Goal: Navigation & Orientation: Understand site structure

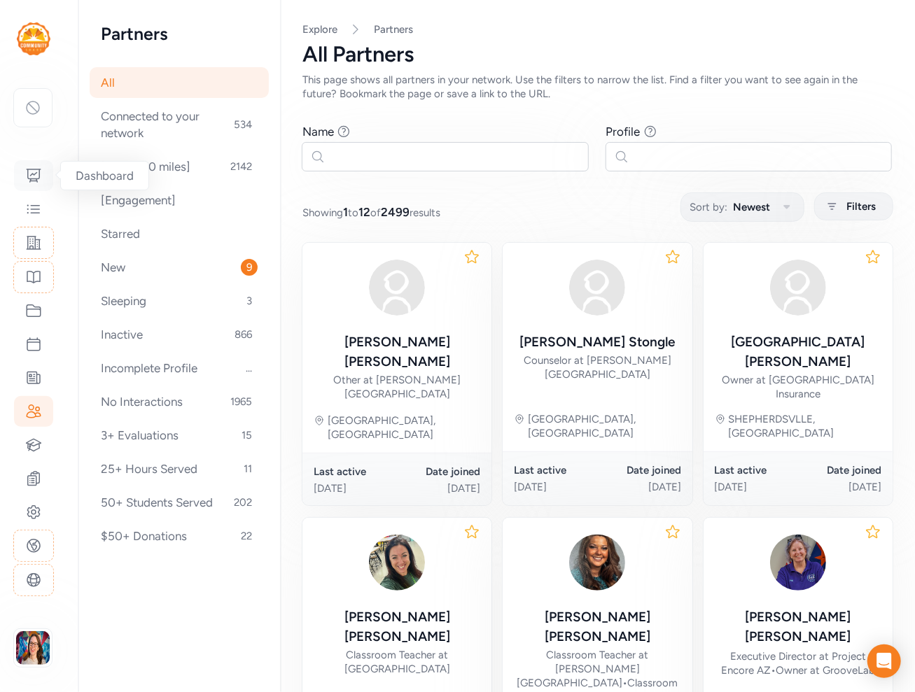
click at [37, 171] on icon at bounding box center [33, 175] width 17 height 17
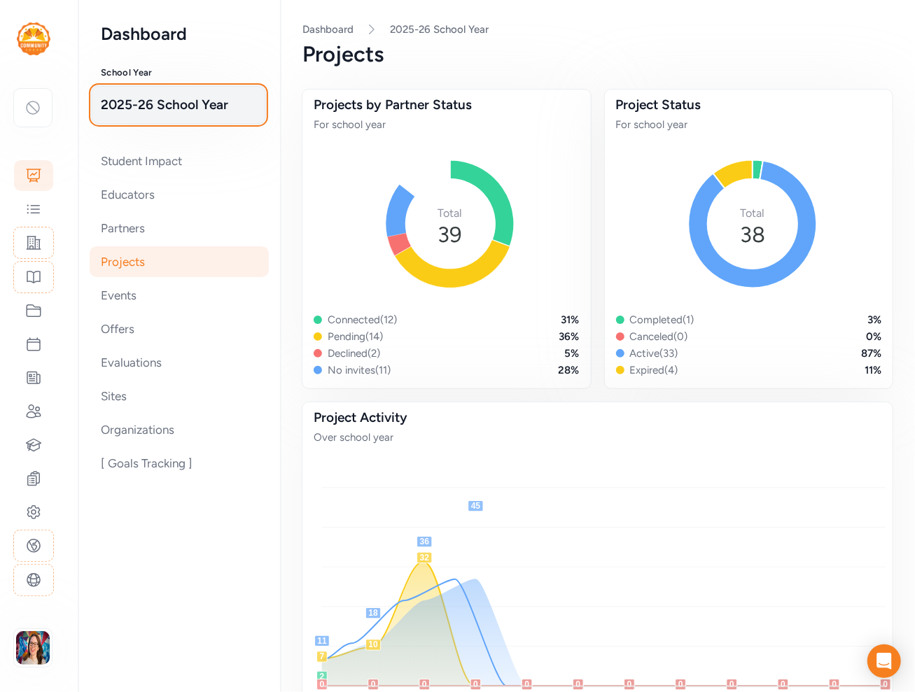
click at [153, 109] on span "2025-26 School Year" at bounding box center [178, 105] width 155 height 20
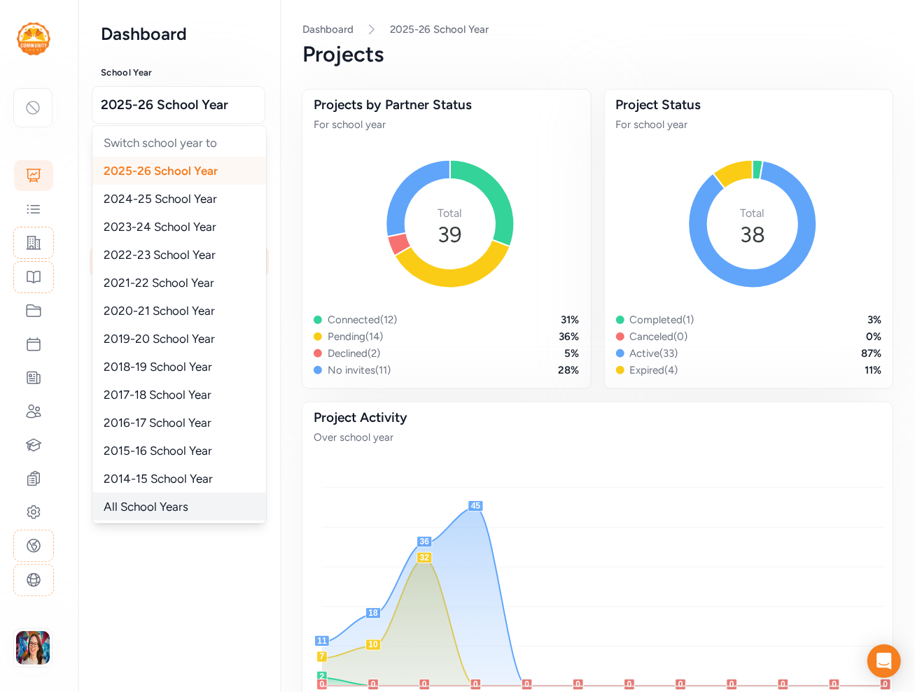
click at [157, 498] on div "All School Years" at bounding box center [179, 507] width 174 height 28
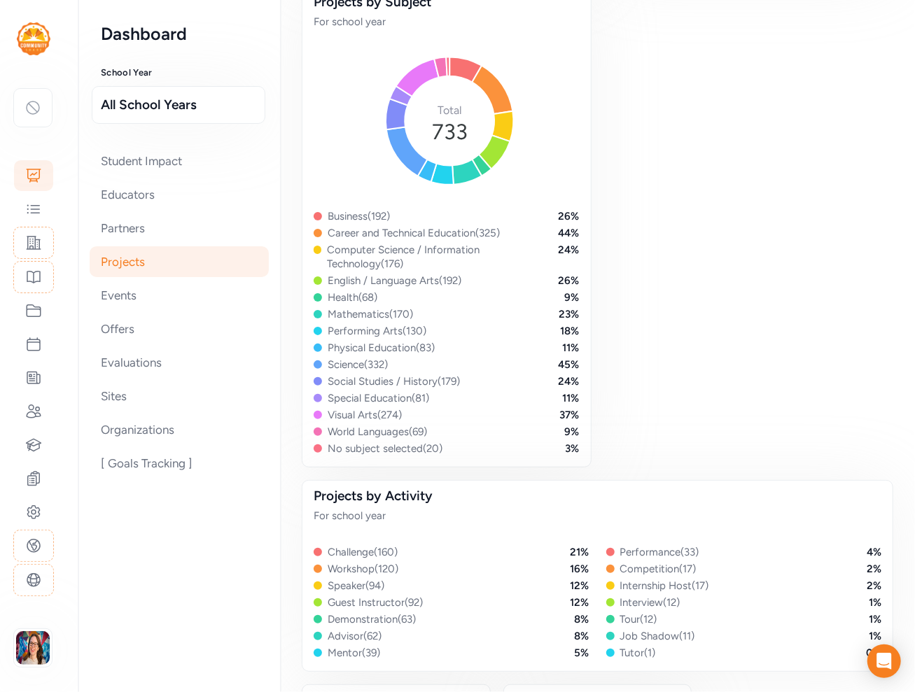
scroll to position [420, 0]
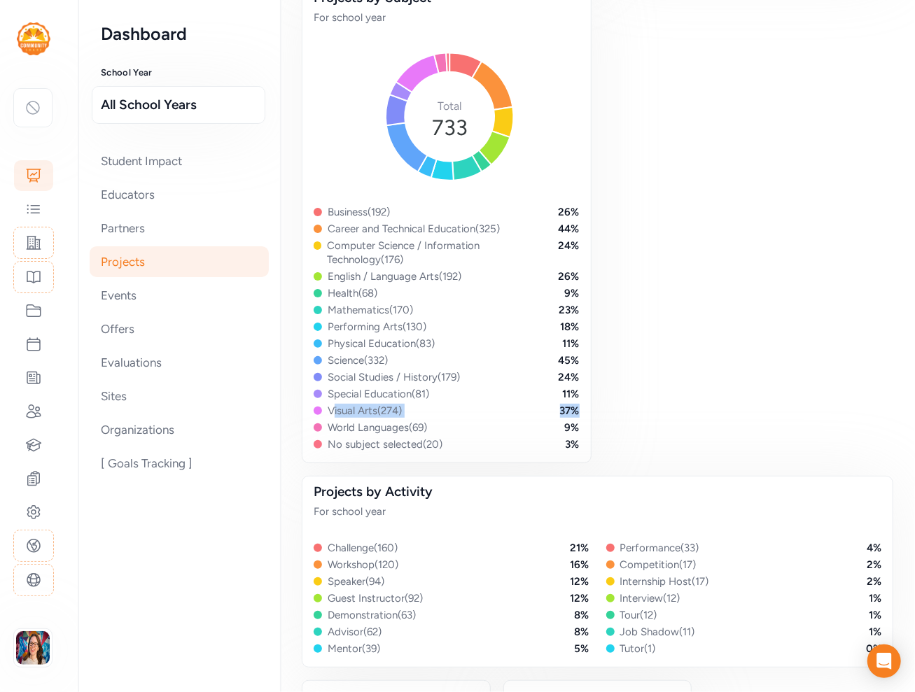
drag, startPoint x: 321, startPoint y: 407, endPoint x: 577, endPoint y: 415, distance: 255.6
click at [577, 415] on div "Projects by Subject For school year Total 733 Business ( 192 ) 26 % Career and …" at bounding box center [447, 223] width 290 height 482
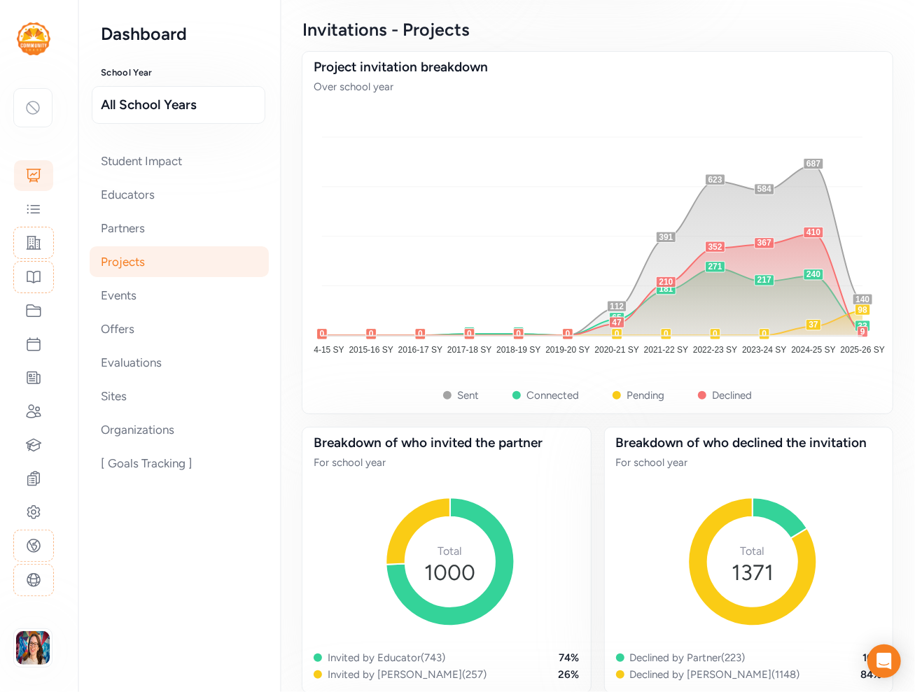
scroll to position [1188, 0]
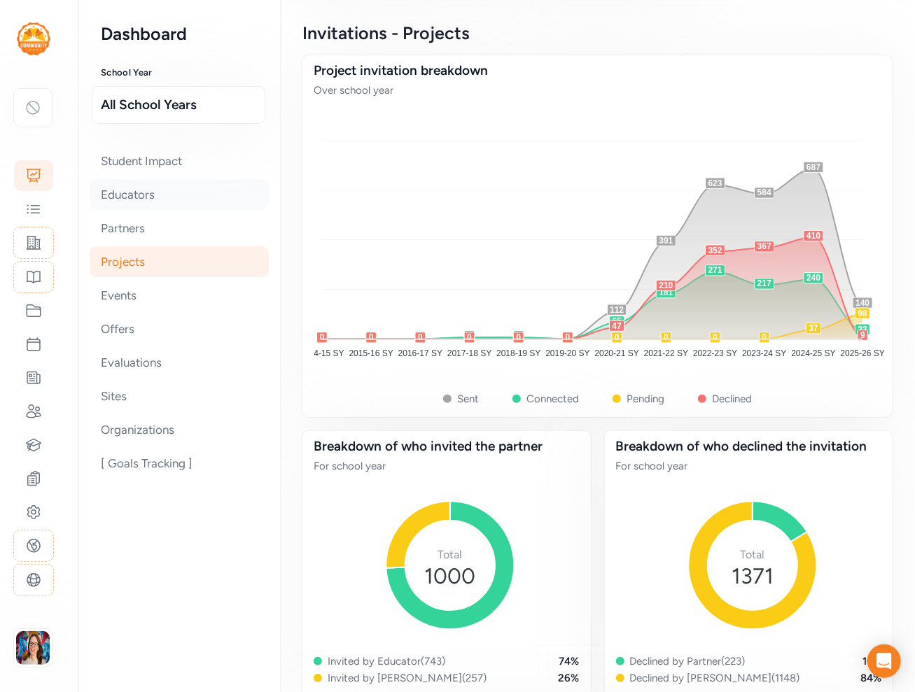
click at [125, 195] on div "Educators" at bounding box center [179, 194] width 179 height 31
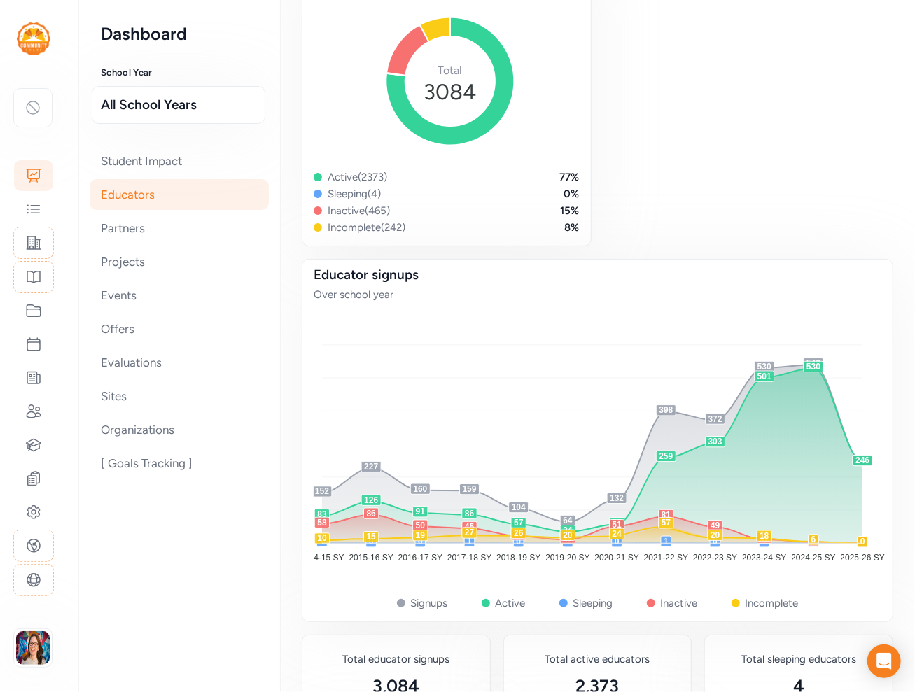
scroll to position [168, 0]
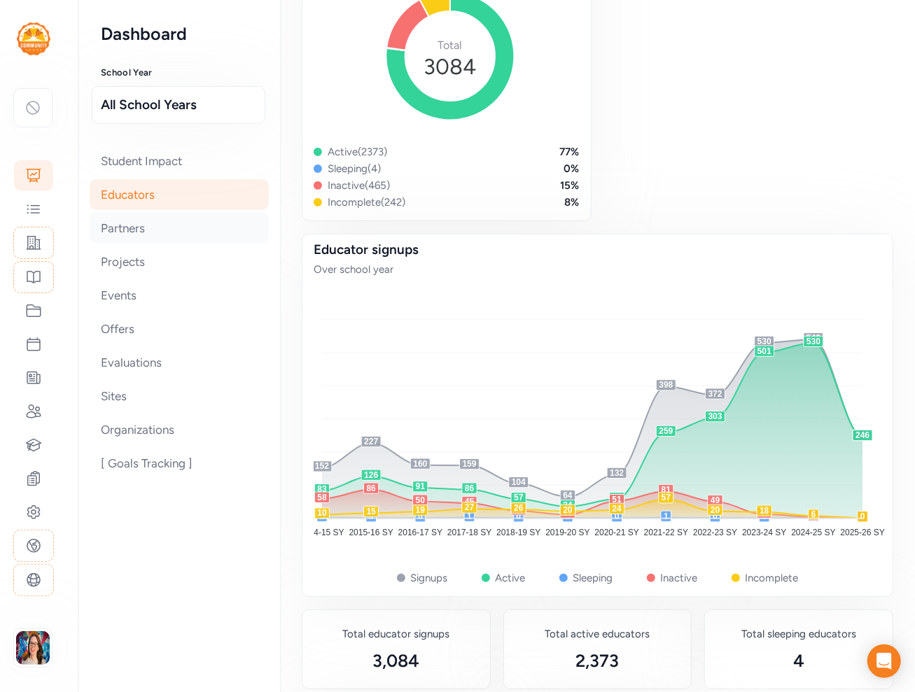
click at [103, 235] on div "Partners" at bounding box center [179, 228] width 179 height 31
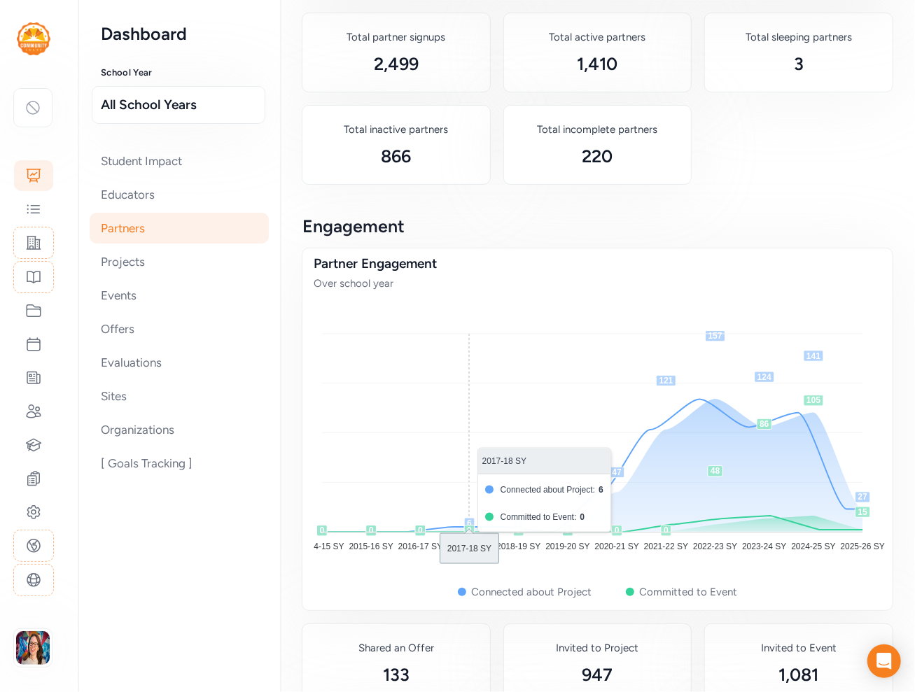
scroll to position [1006, 0]
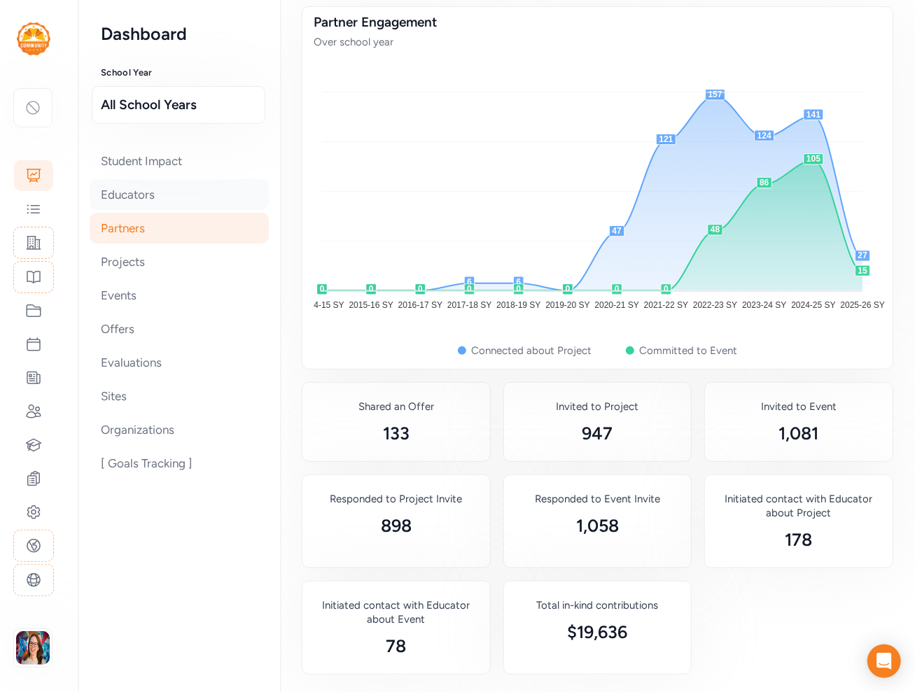
click at [122, 198] on div "Educators" at bounding box center [179, 194] width 179 height 31
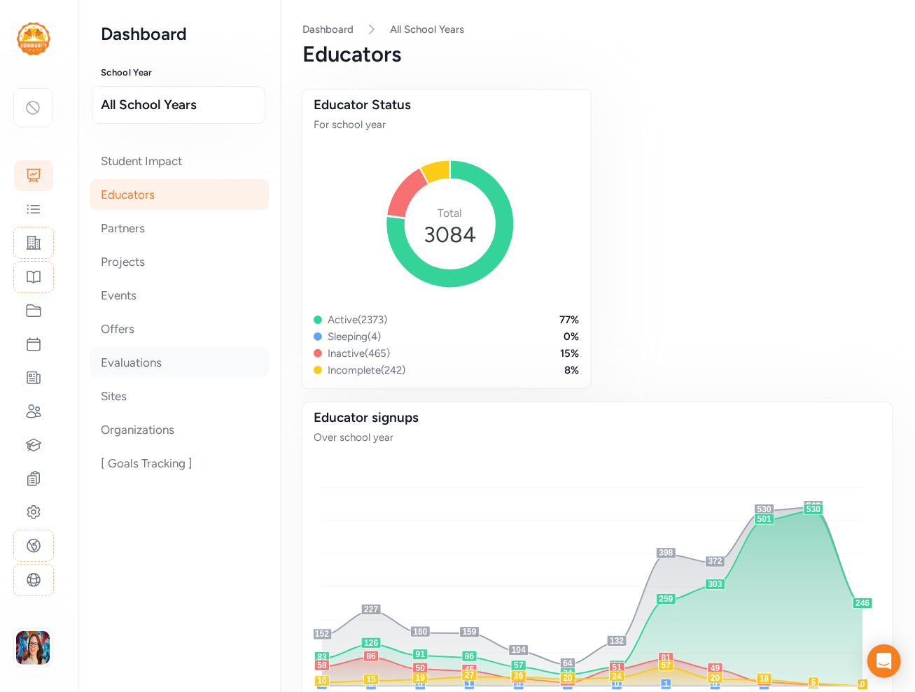
click at [149, 365] on div "Evaluations" at bounding box center [179, 362] width 179 height 31
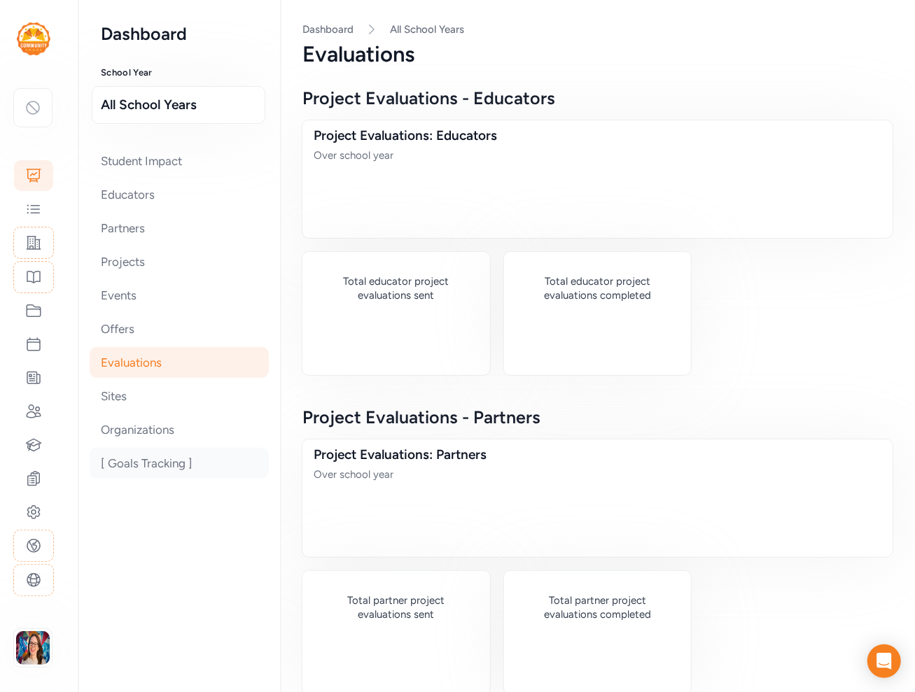
click at [156, 465] on div "[ Goals Tracking ]" at bounding box center [179, 463] width 179 height 31
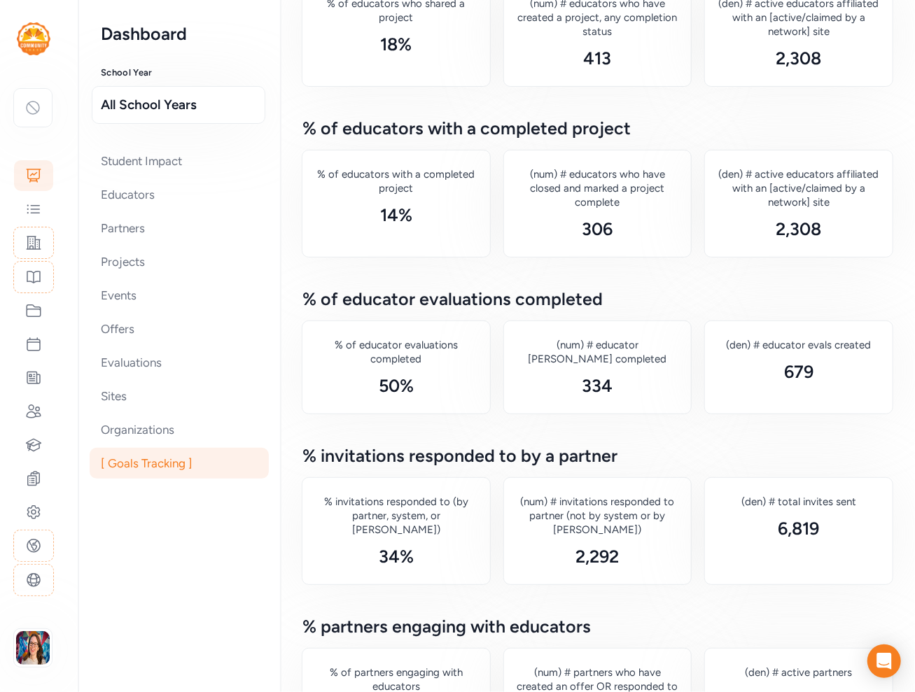
scroll to position [55, 0]
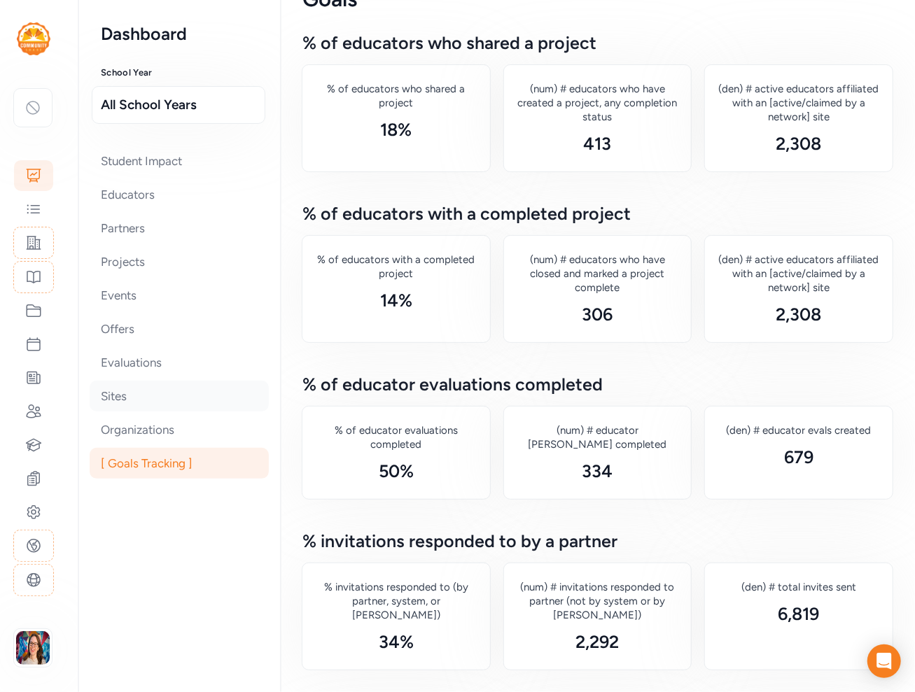
click at [100, 388] on div "Sites" at bounding box center [179, 396] width 179 height 31
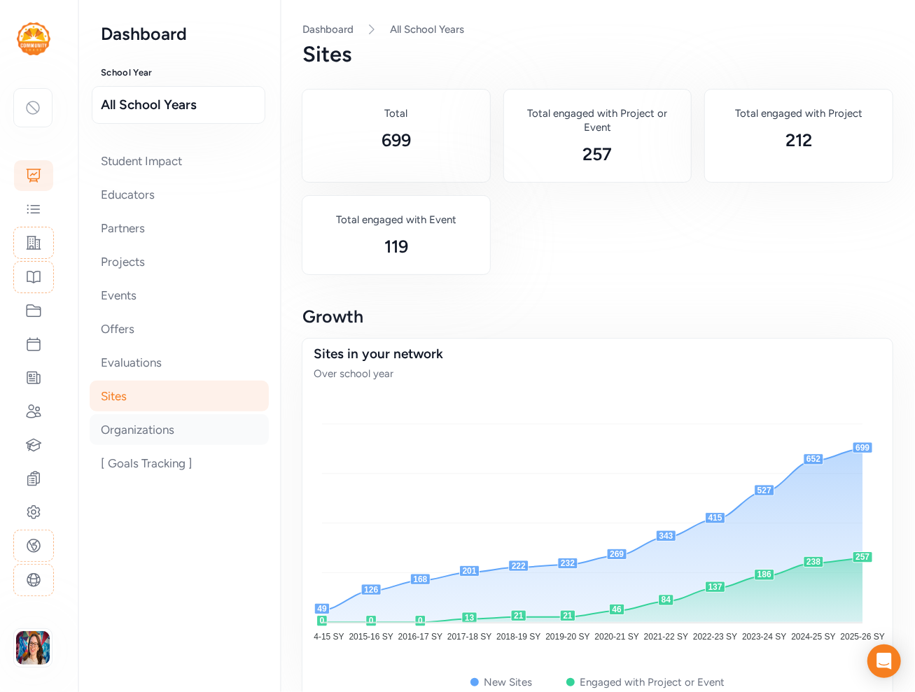
click at [163, 442] on div "Organizations" at bounding box center [179, 429] width 179 height 31
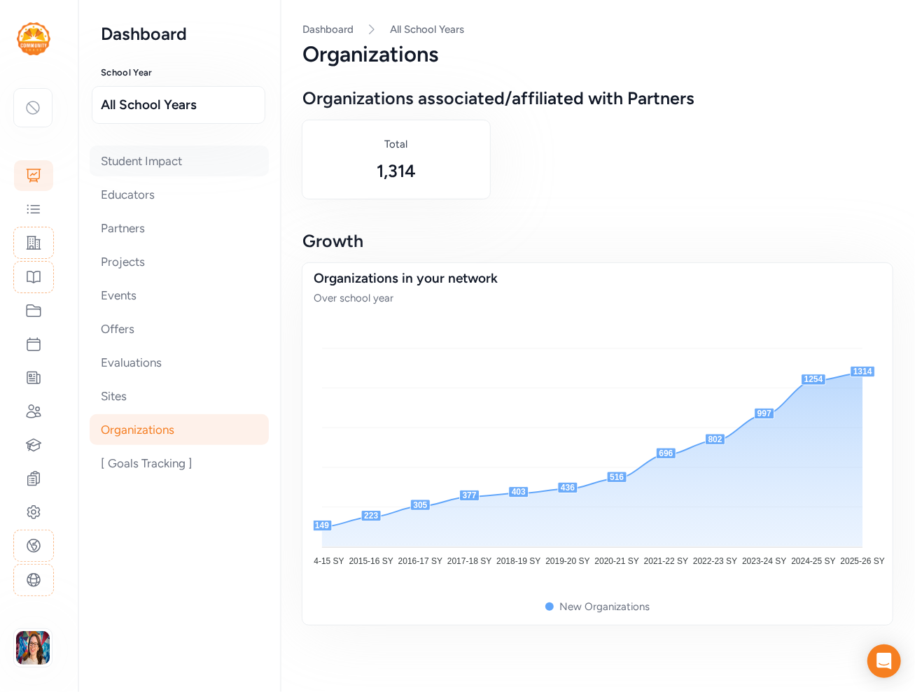
click at [143, 157] on div "Student Impact" at bounding box center [179, 161] width 179 height 31
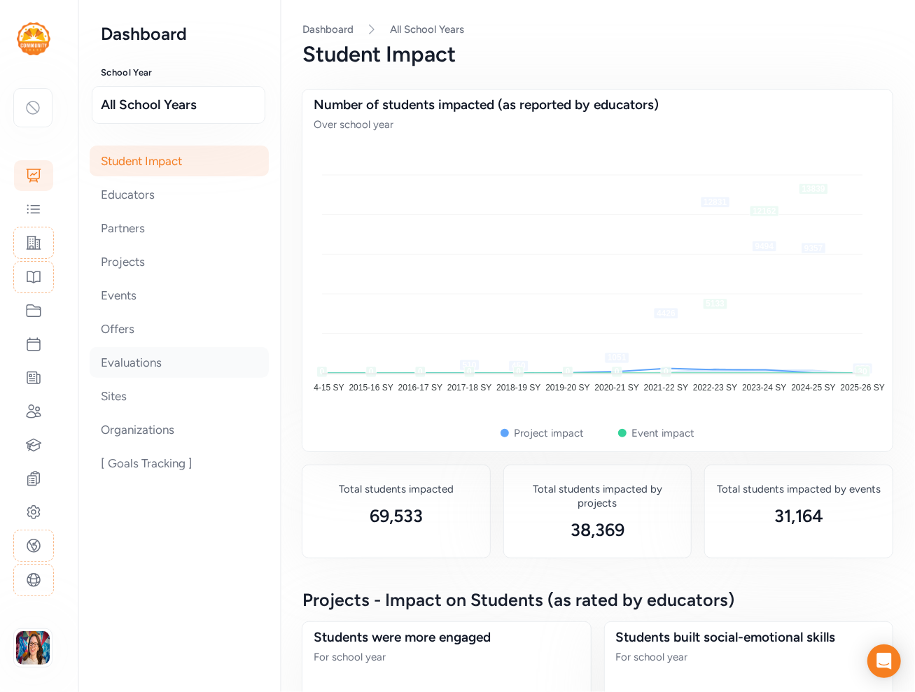
click at [143, 360] on div "Evaluations" at bounding box center [179, 362] width 179 height 31
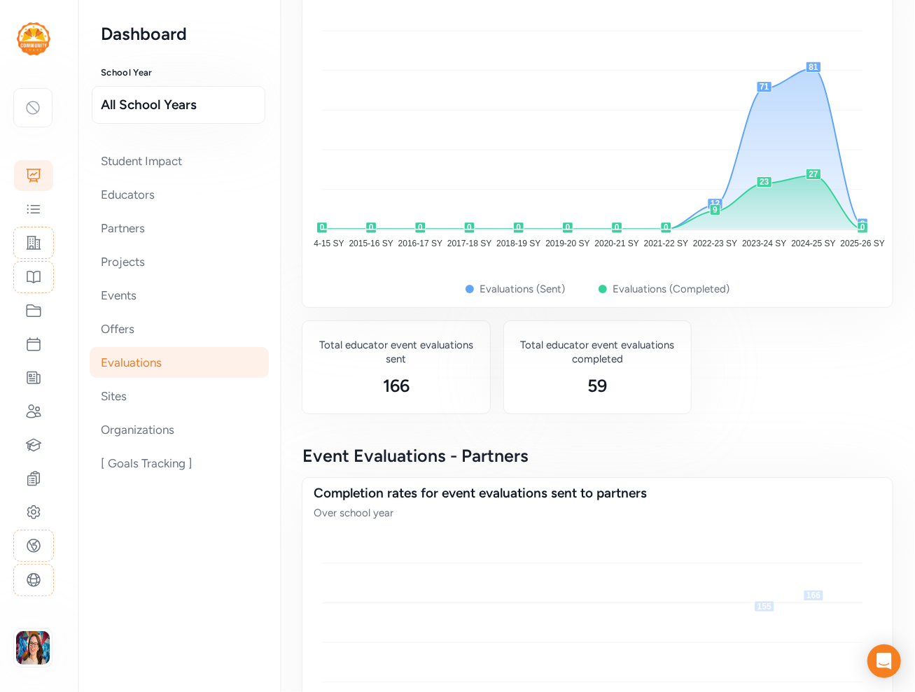
scroll to position [1512, 0]
